Goal: Transaction & Acquisition: Purchase product/service

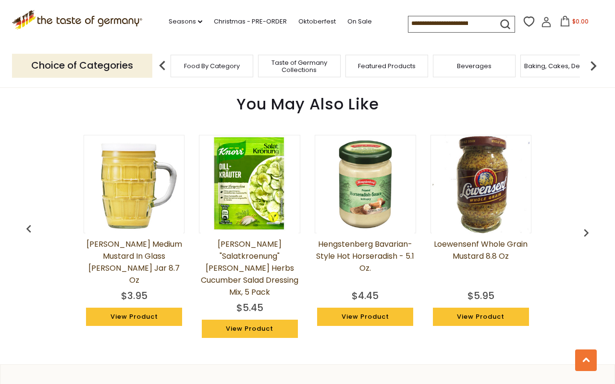
scroll to position [717, 0]
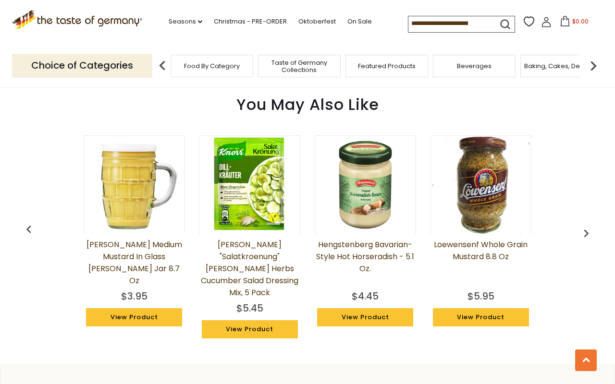
click at [584, 226] on img "button" at bounding box center [585, 233] width 15 height 15
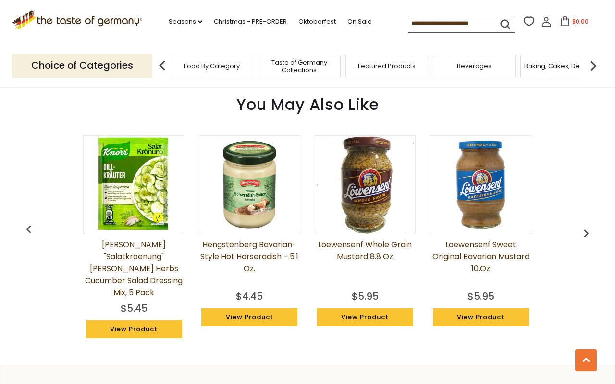
click at [584, 226] on img "button" at bounding box center [585, 233] width 15 height 15
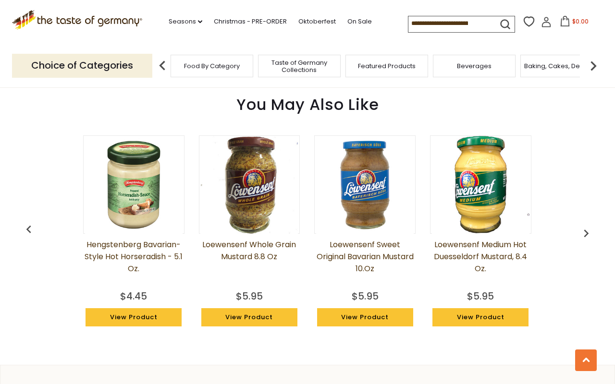
click at [584, 226] on img "button" at bounding box center [585, 233] width 15 height 15
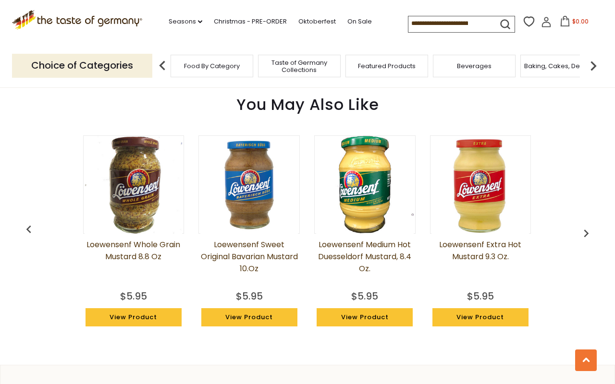
click at [584, 226] on img "button" at bounding box center [585, 233] width 15 height 15
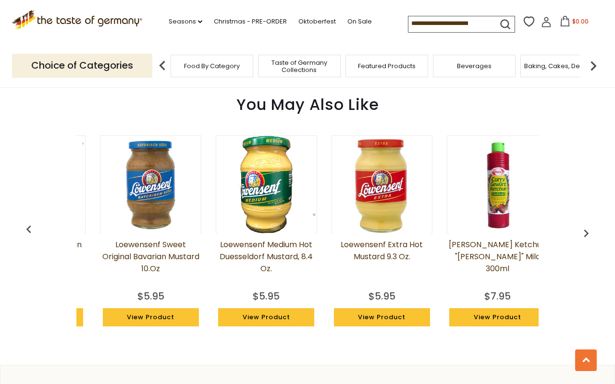
scroll to position [0, 462]
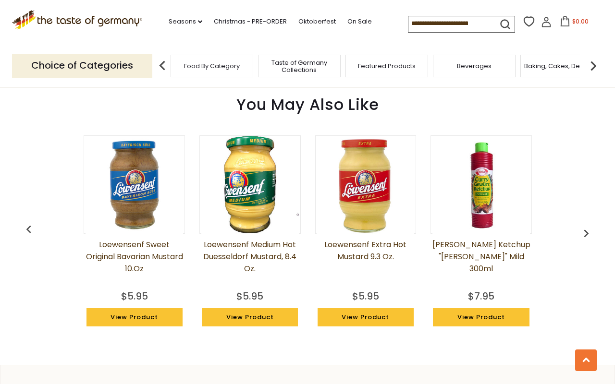
click at [584, 226] on img "button" at bounding box center [585, 233] width 15 height 15
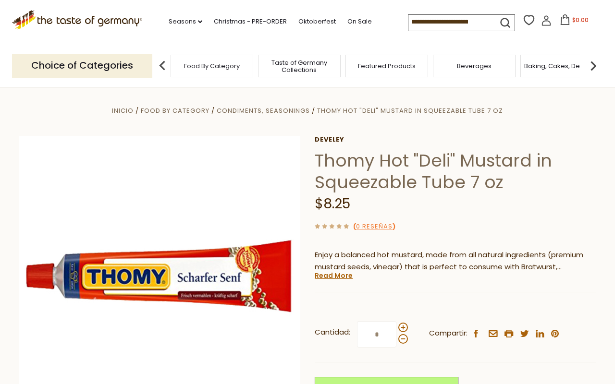
scroll to position [0, 0]
click at [218, 68] on span "Food By Category" at bounding box center [212, 65] width 56 height 7
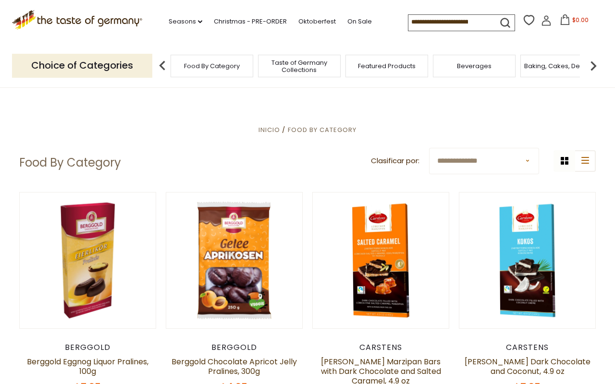
click at [408, 22] on input at bounding box center [448, 21] width 81 height 13
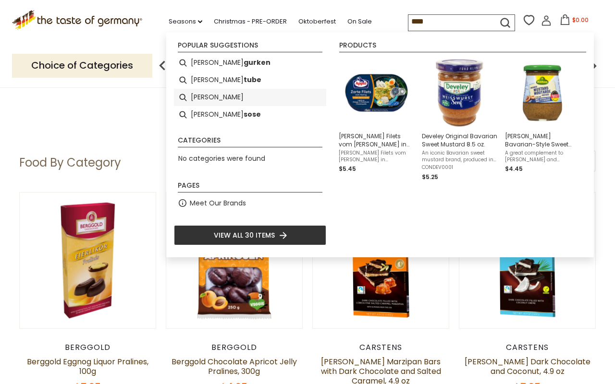
type input "****"
click at [196, 97] on li "[PERSON_NAME]" at bounding box center [250, 97] width 152 height 17
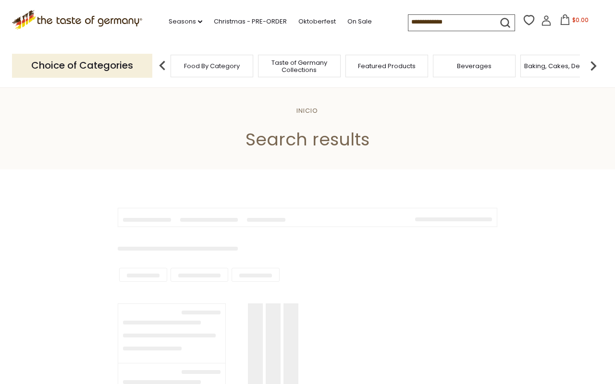
type input "****"
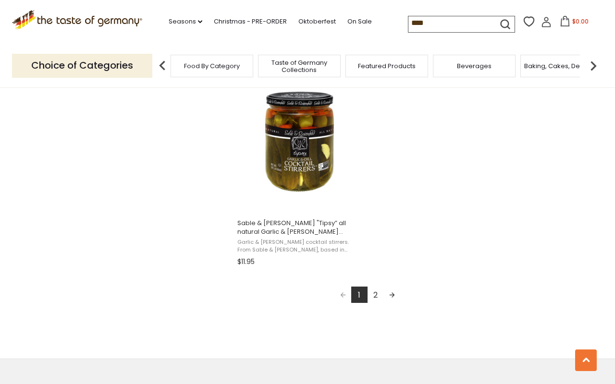
scroll to position [1676, 0]
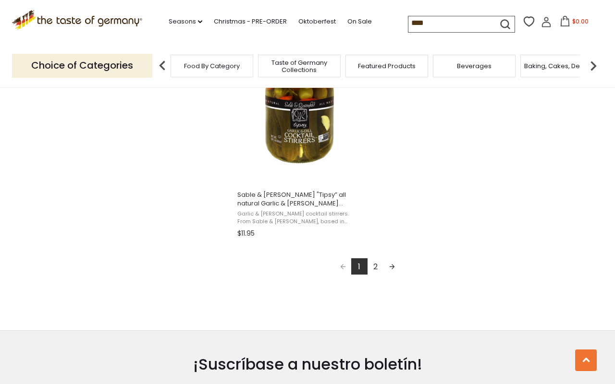
click at [376, 258] on link "2" at bounding box center [375, 266] width 16 height 16
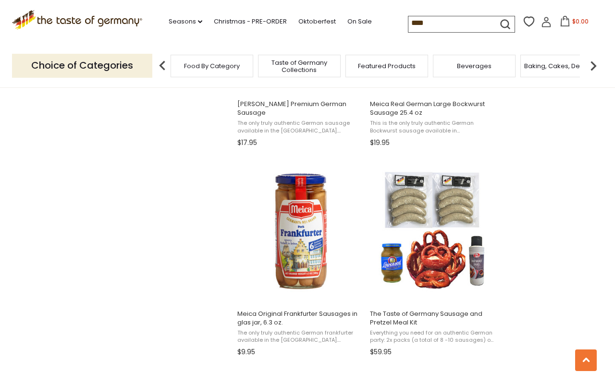
scroll to position [1155, 0]
